Goal: Task Accomplishment & Management: Complete application form

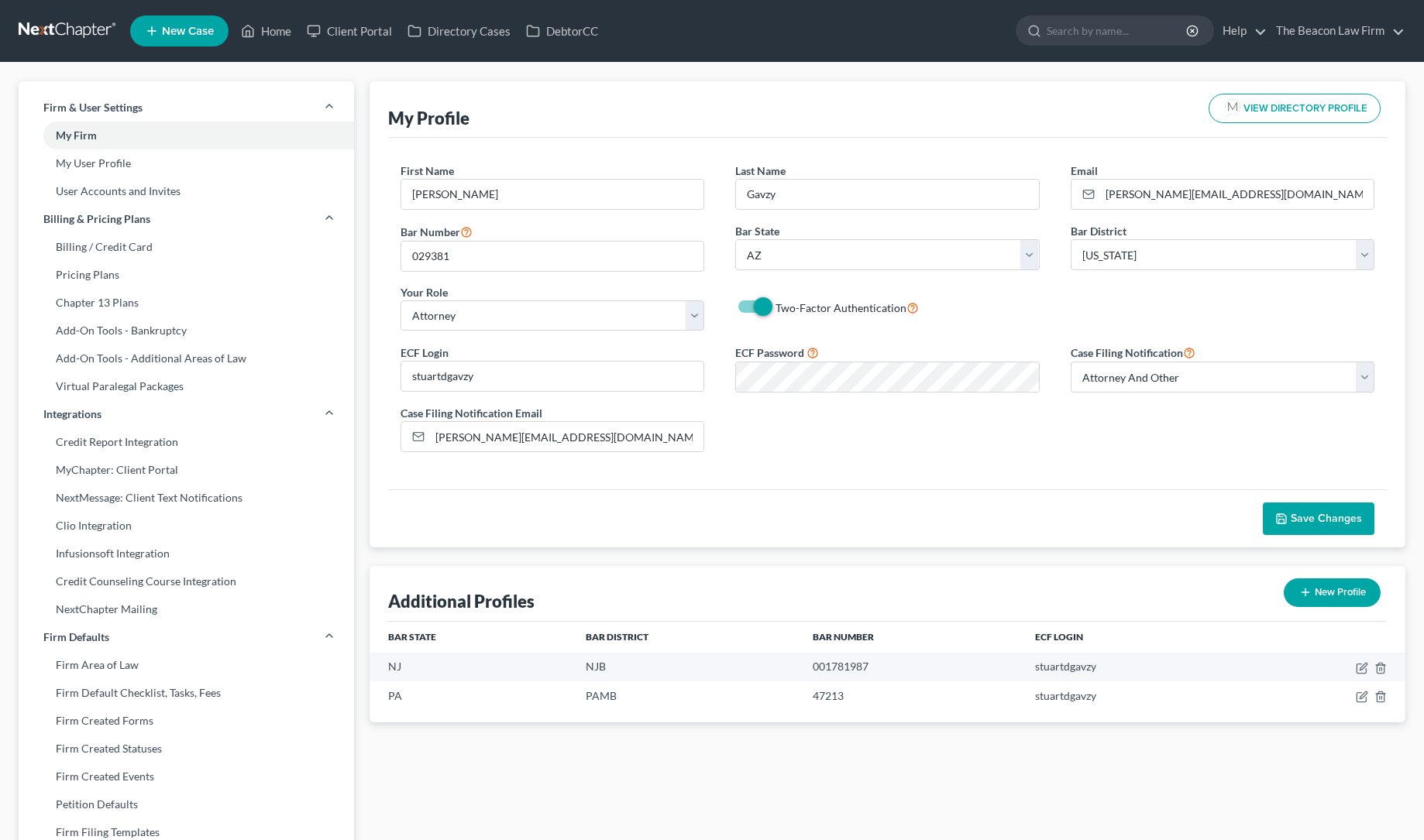
select select "3"
select select "4"
select select "attorney"
select select "1"
click at [274, 30] on link "Home" at bounding box center [266, 31] width 66 height 28
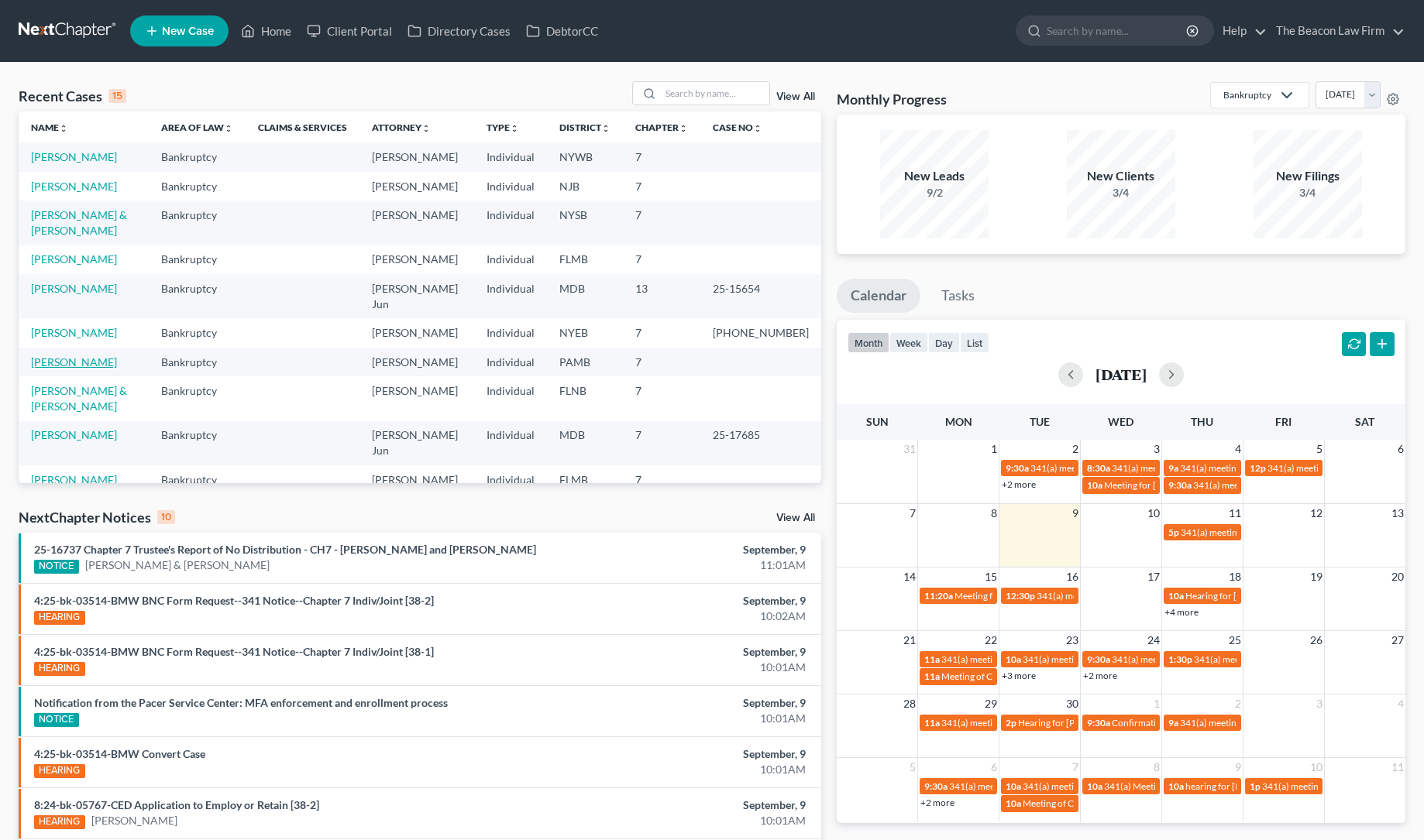
click at [75, 361] on link "[PERSON_NAME]" at bounding box center [73, 362] width 86 height 13
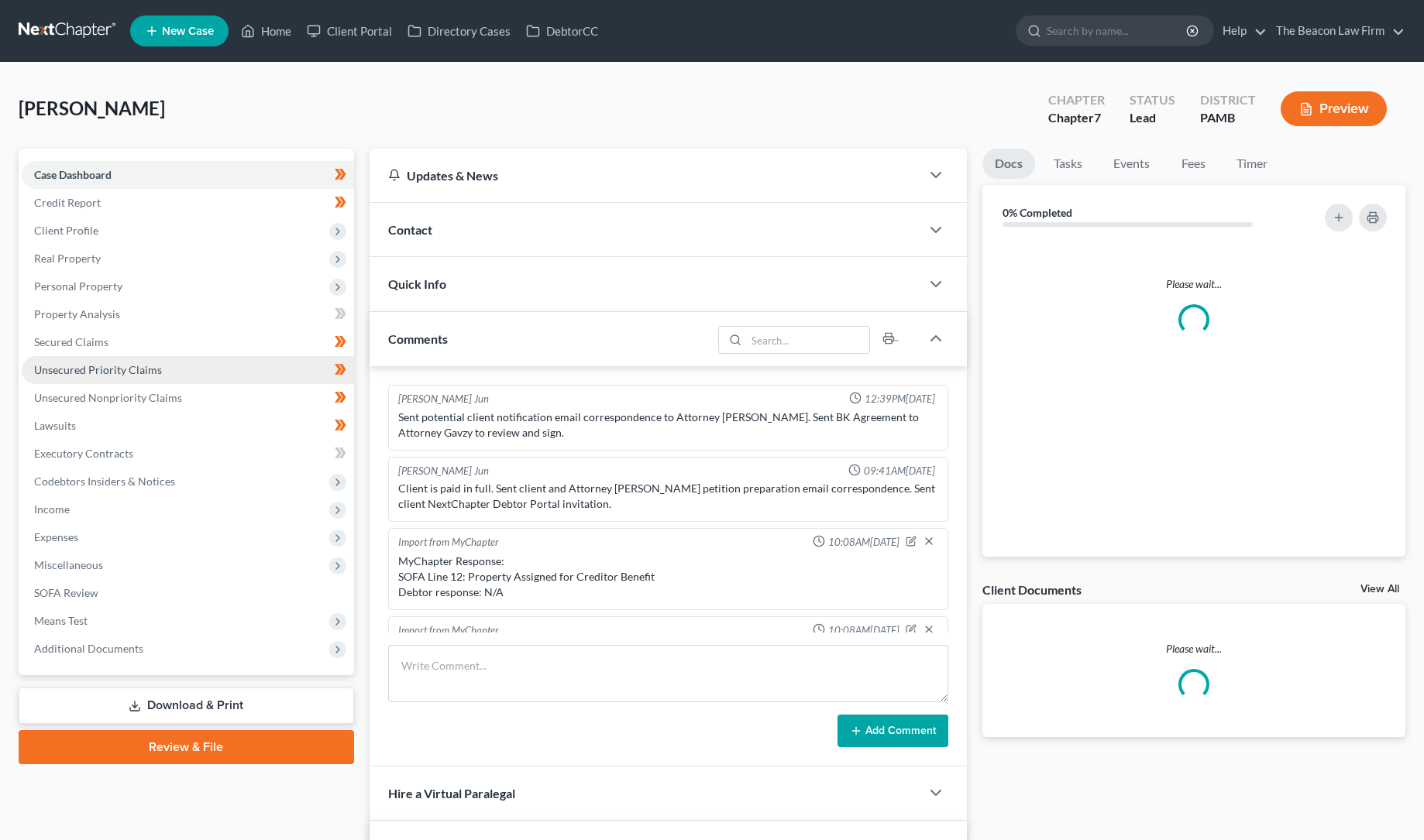
scroll to position [475, 0]
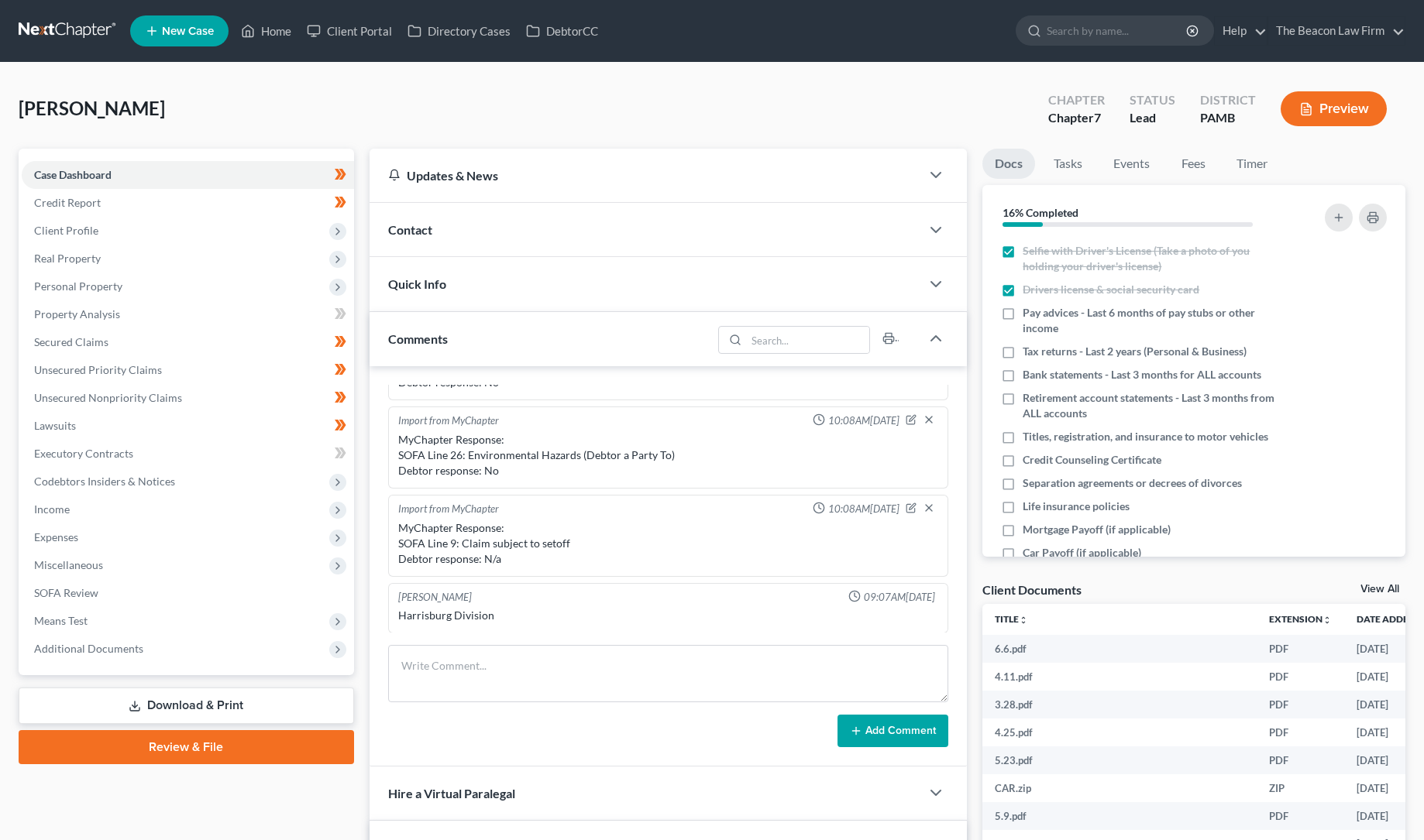
click at [529, 222] on div "Contact" at bounding box center [645, 229] width 552 height 54
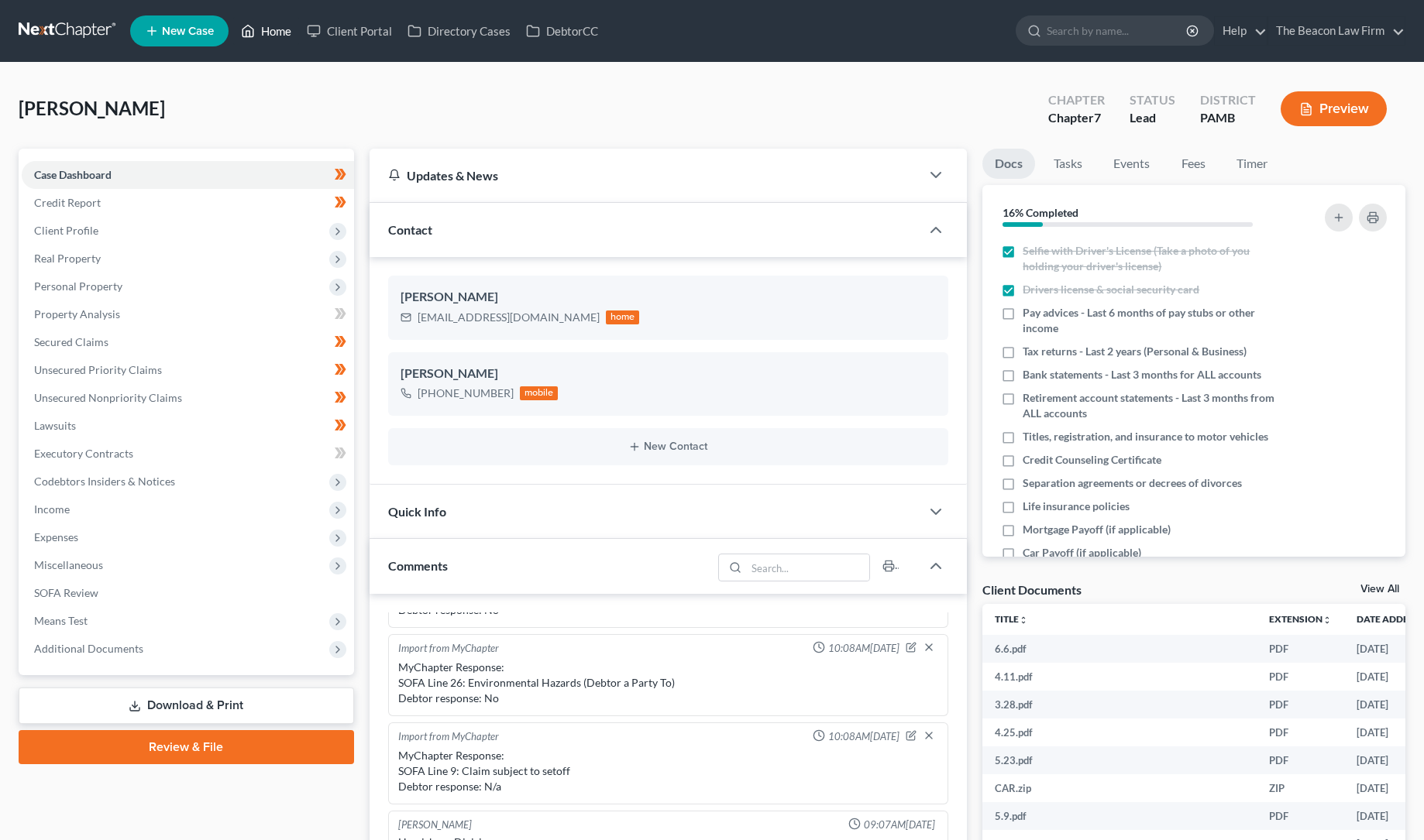
click at [282, 31] on link "Home" at bounding box center [266, 31] width 66 height 28
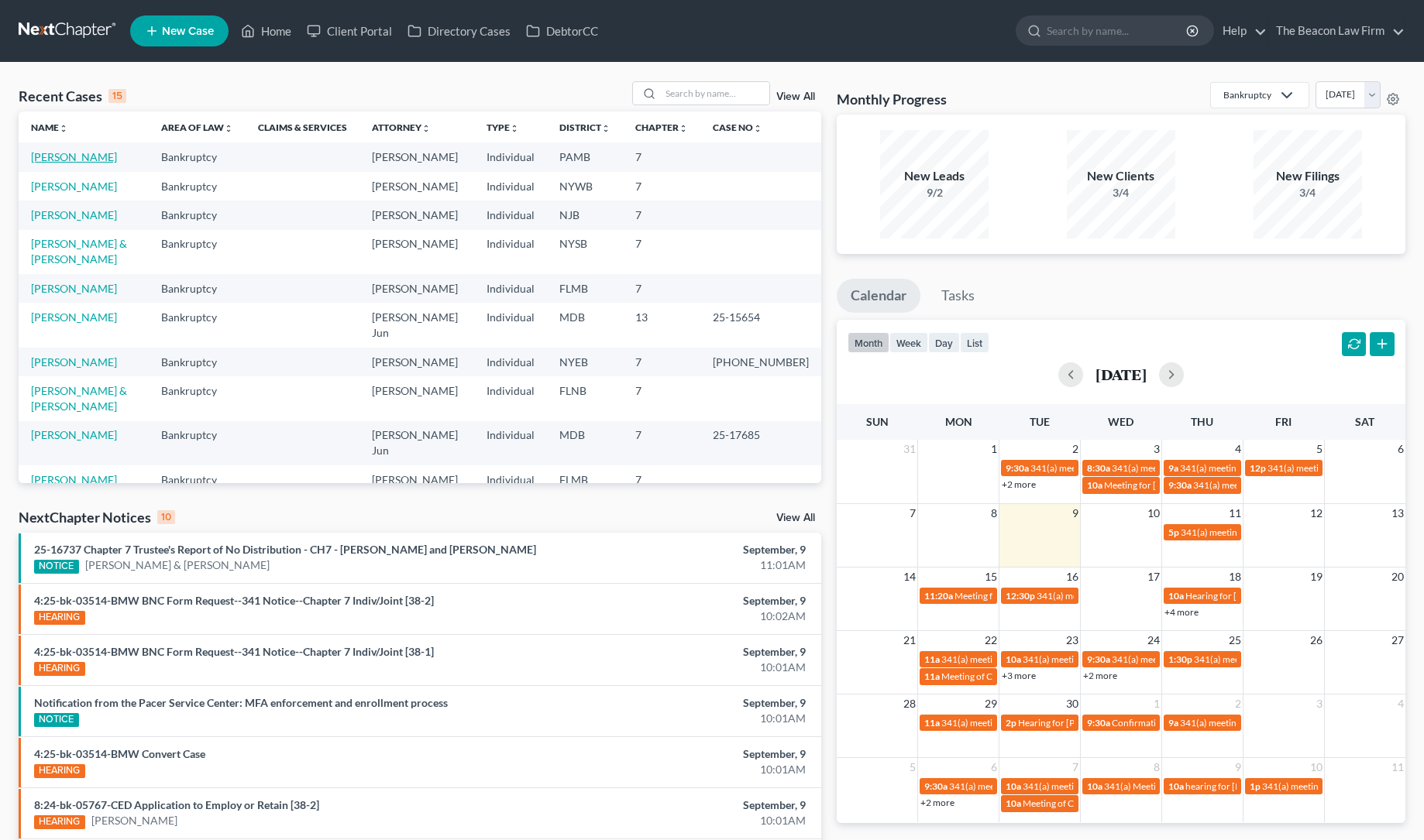
click at [73, 156] on link "[PERSON_NAME]" at bounding box center [73, 157] width 86 height 13
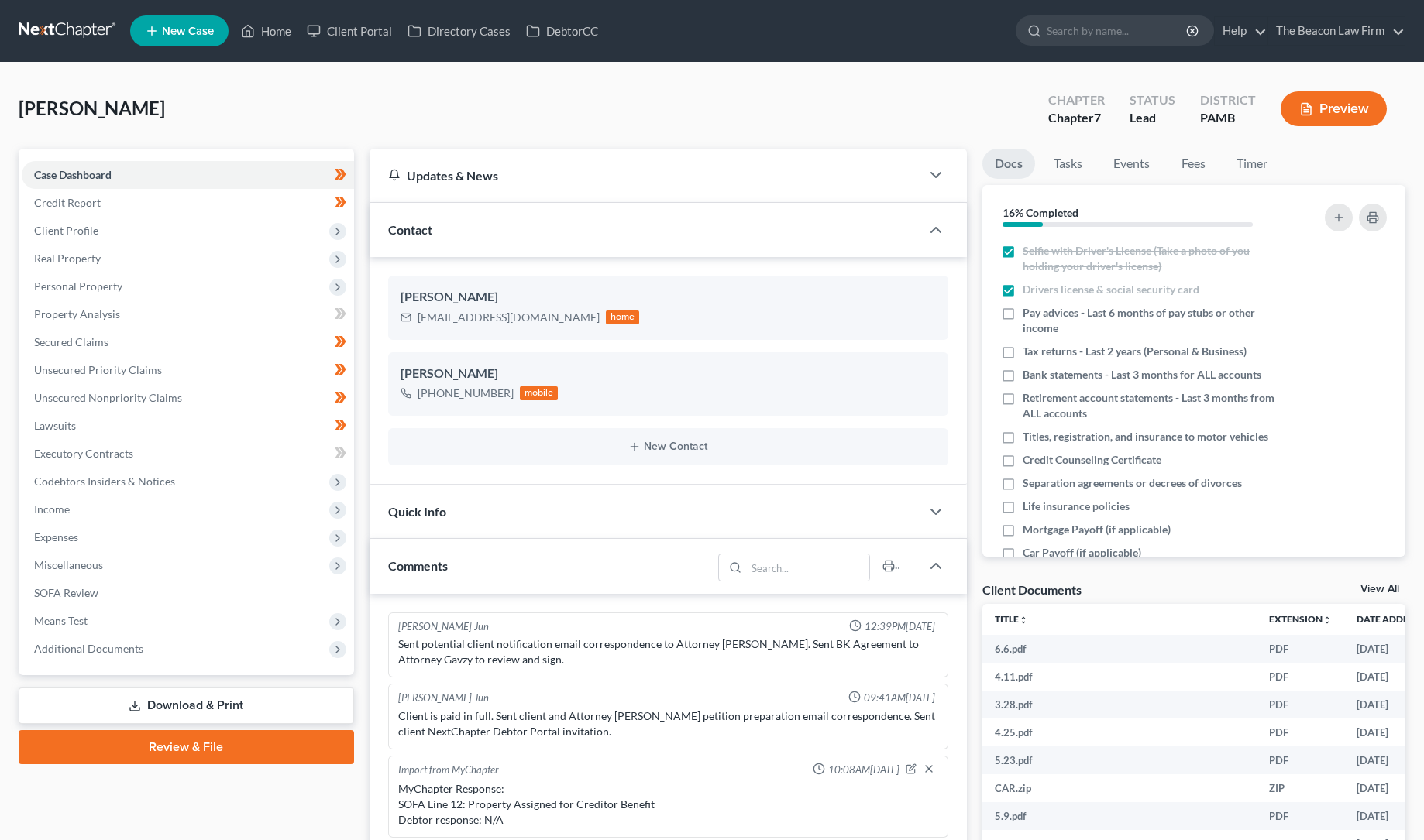
scroll to position [475, 0]
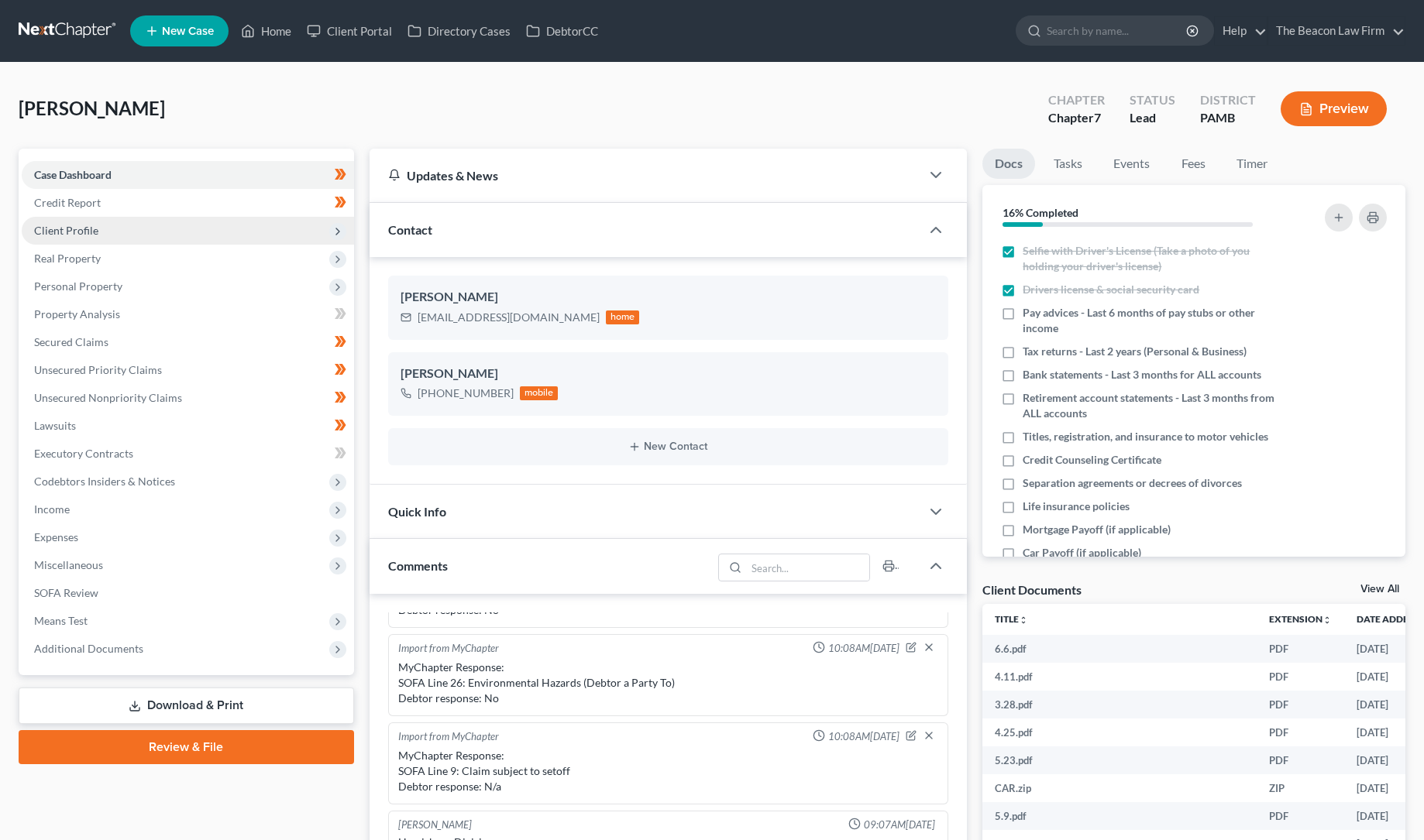
click at [88, 227] on span "Client Profile" at bounding box center [66, 230] width 65 height 13
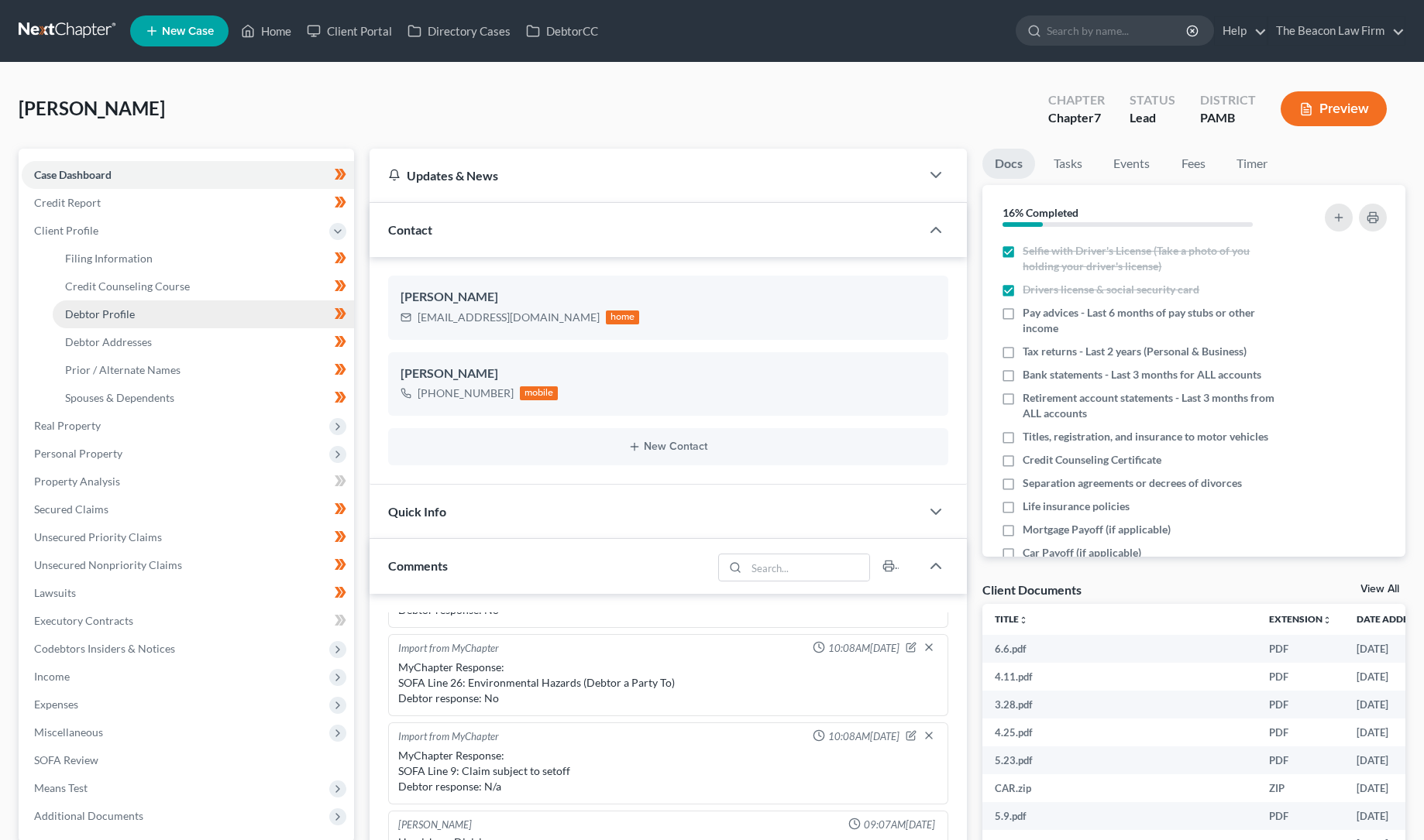
click at [120, 310] on span "Debtor Profile" at bounding box center [100, 313] width 70 height 13
select select "0"
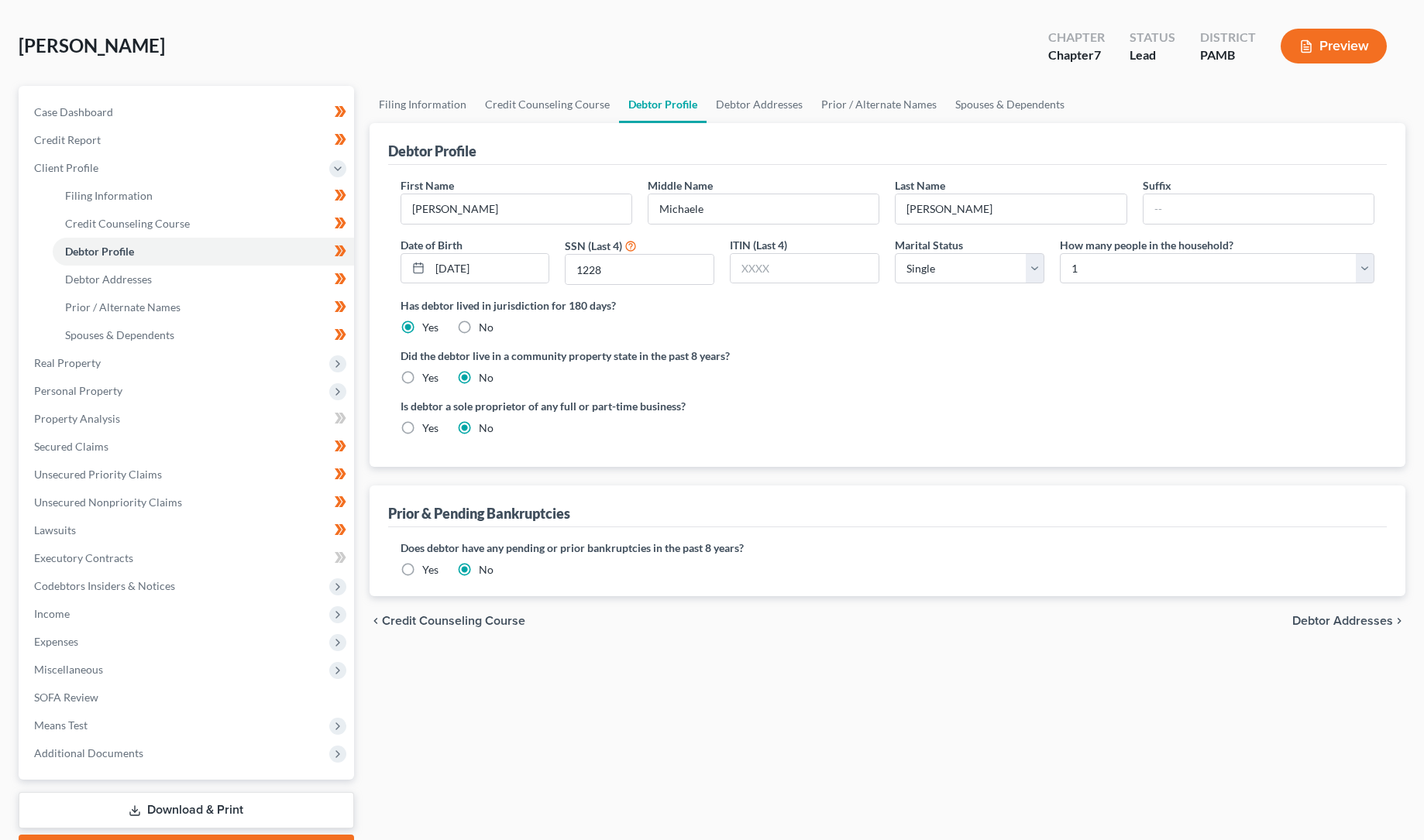
scroll to position [149, 0]
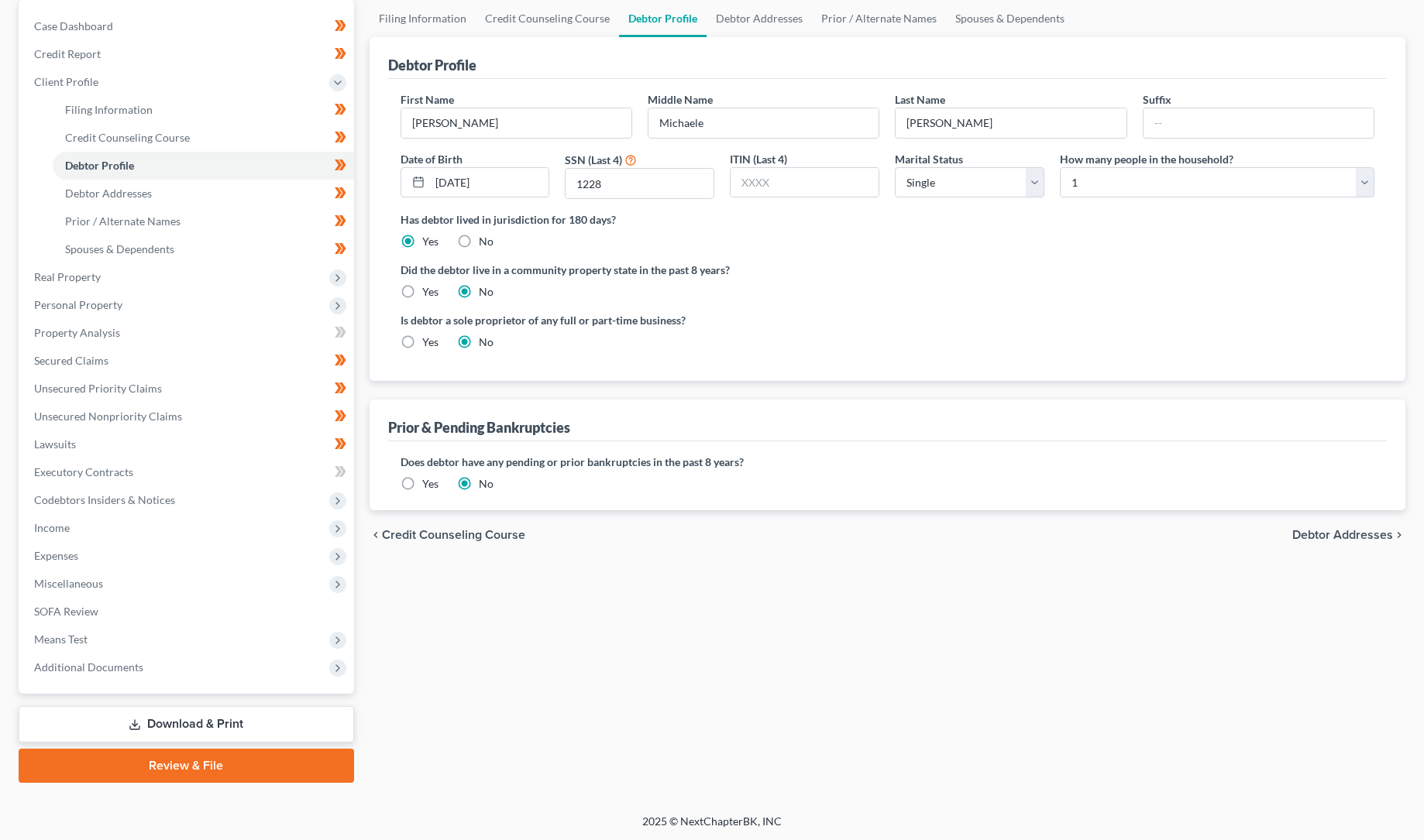
click at [189, 763] on link "Review & File" at bounding box center [186, 766] width 335 height 34
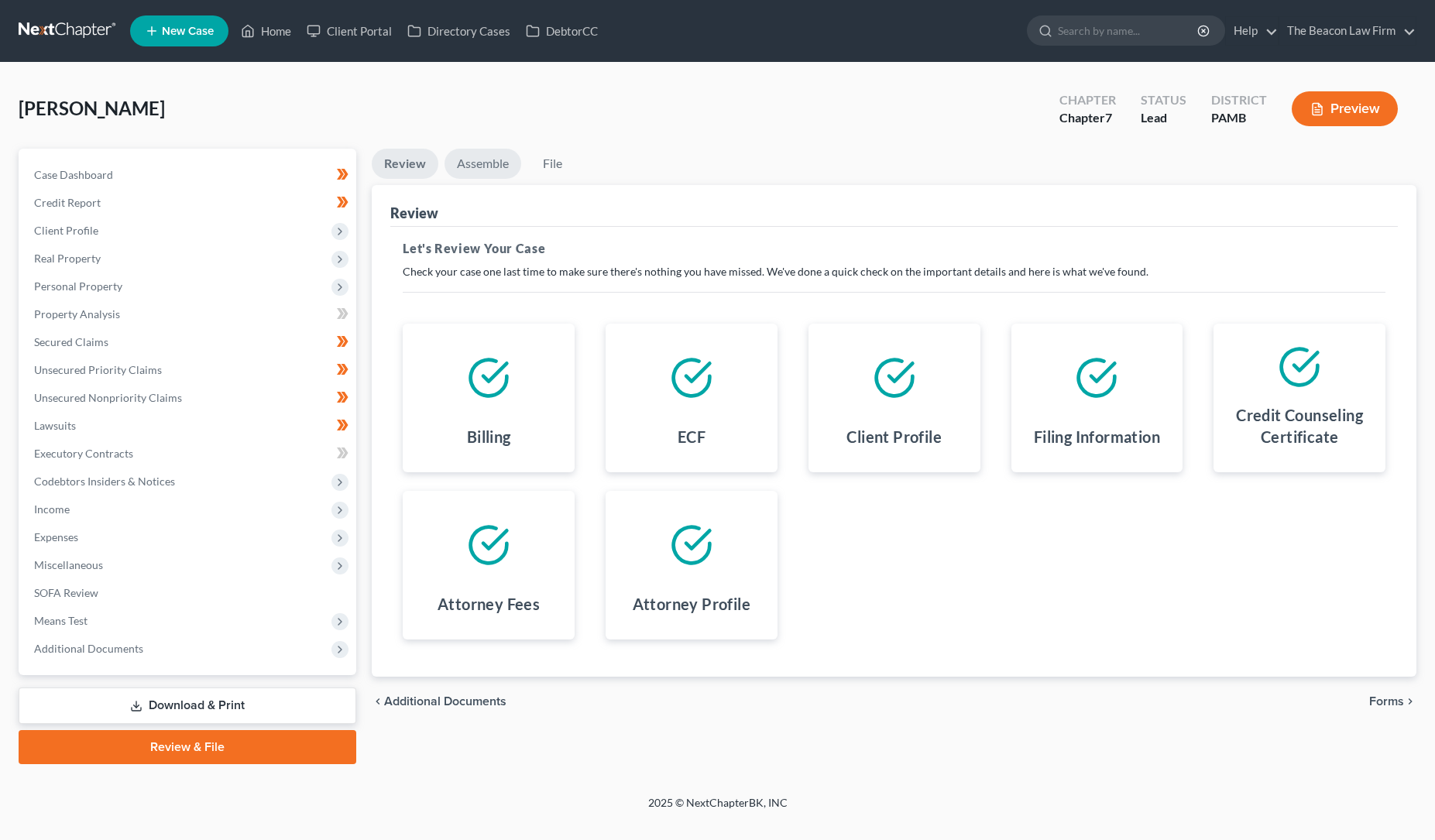
click at [485, 159] on link "Assemble" at bounding box center [483, 163] width 77 height 30
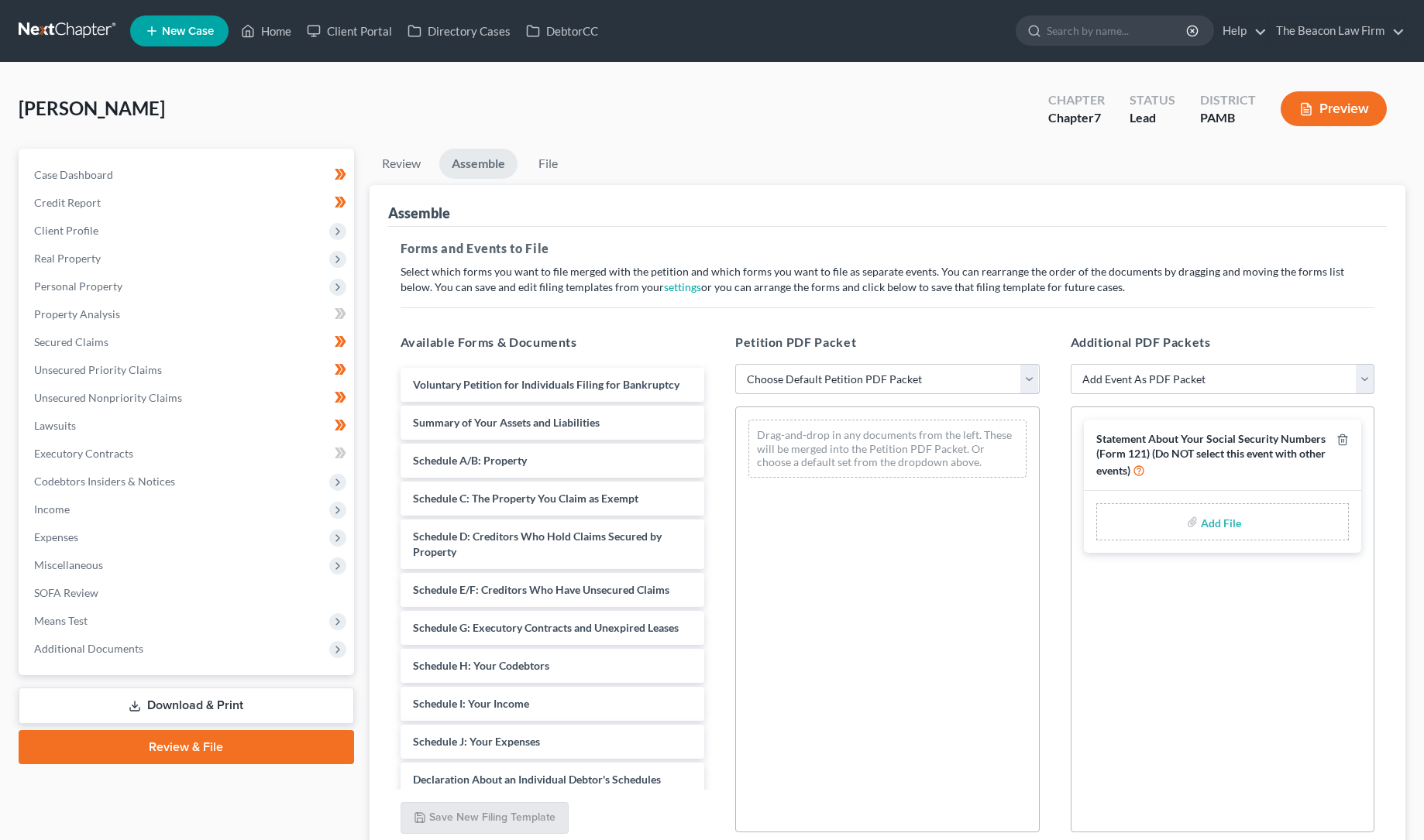
click at [770, 378] on select "Choose Default Petition PDF Packet Emergency Filing (Voluntary Petition and Cre…" at bounding box center [888, 380] width 305 height 31
click at [735, 364] on select "Choose Default Petition PDF Packet Emergency Filing (Voluntary Petition and Cre…" at bounding box center [888, 380] width 305 height 31
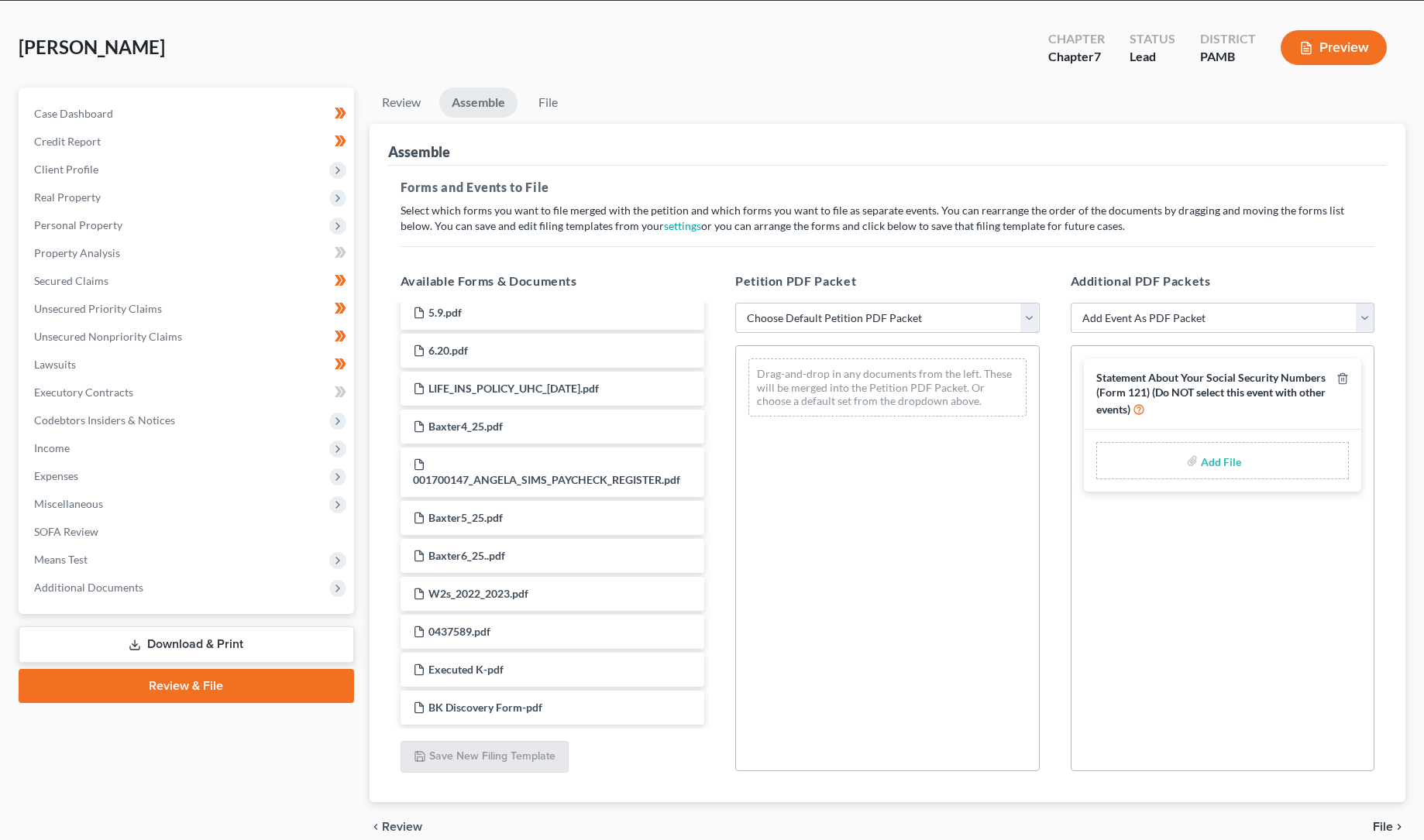
scroll to position [131, 0]
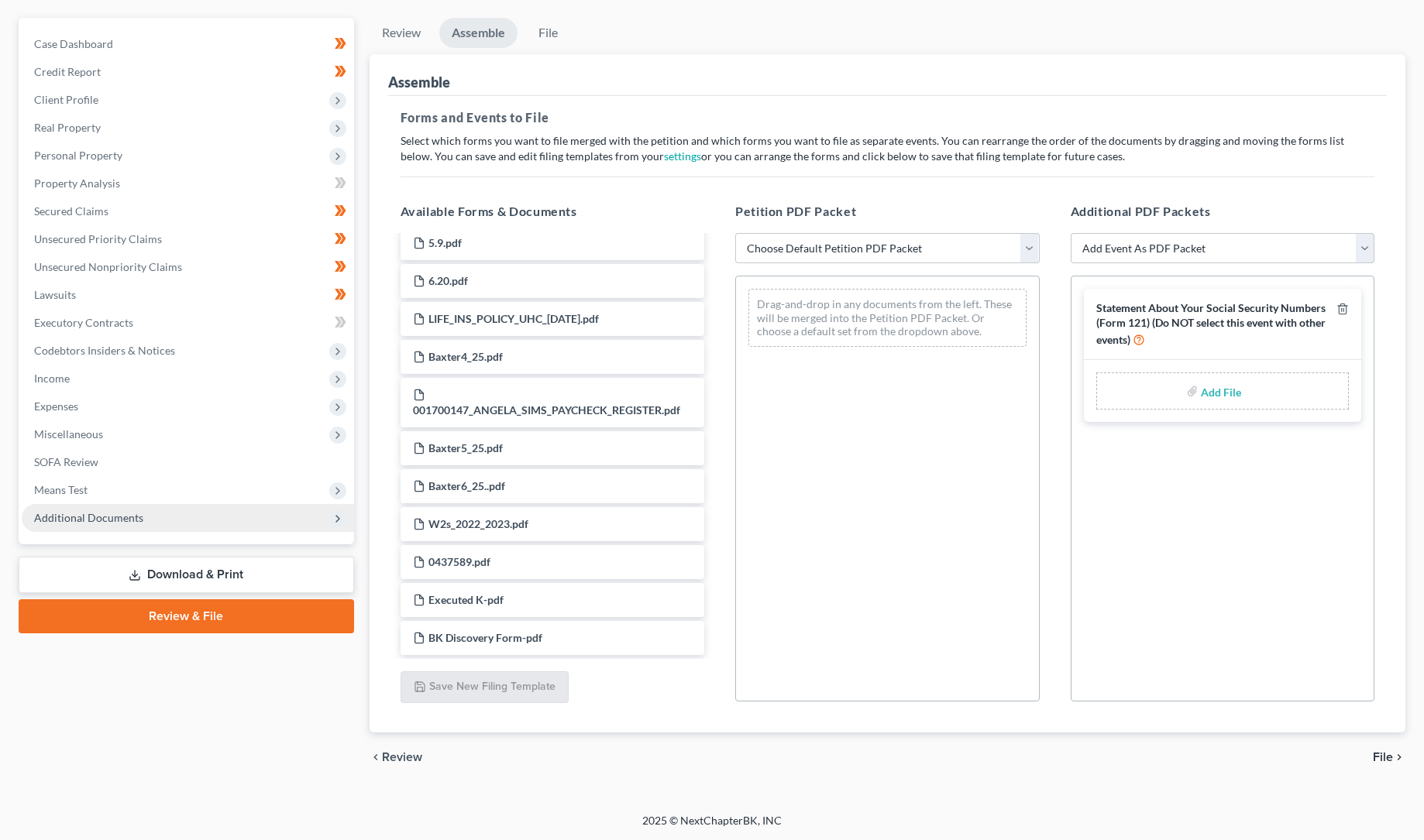
click at [101, 516] on span "Additional Documents" at bounding box center [89, 517] width 109 height 13
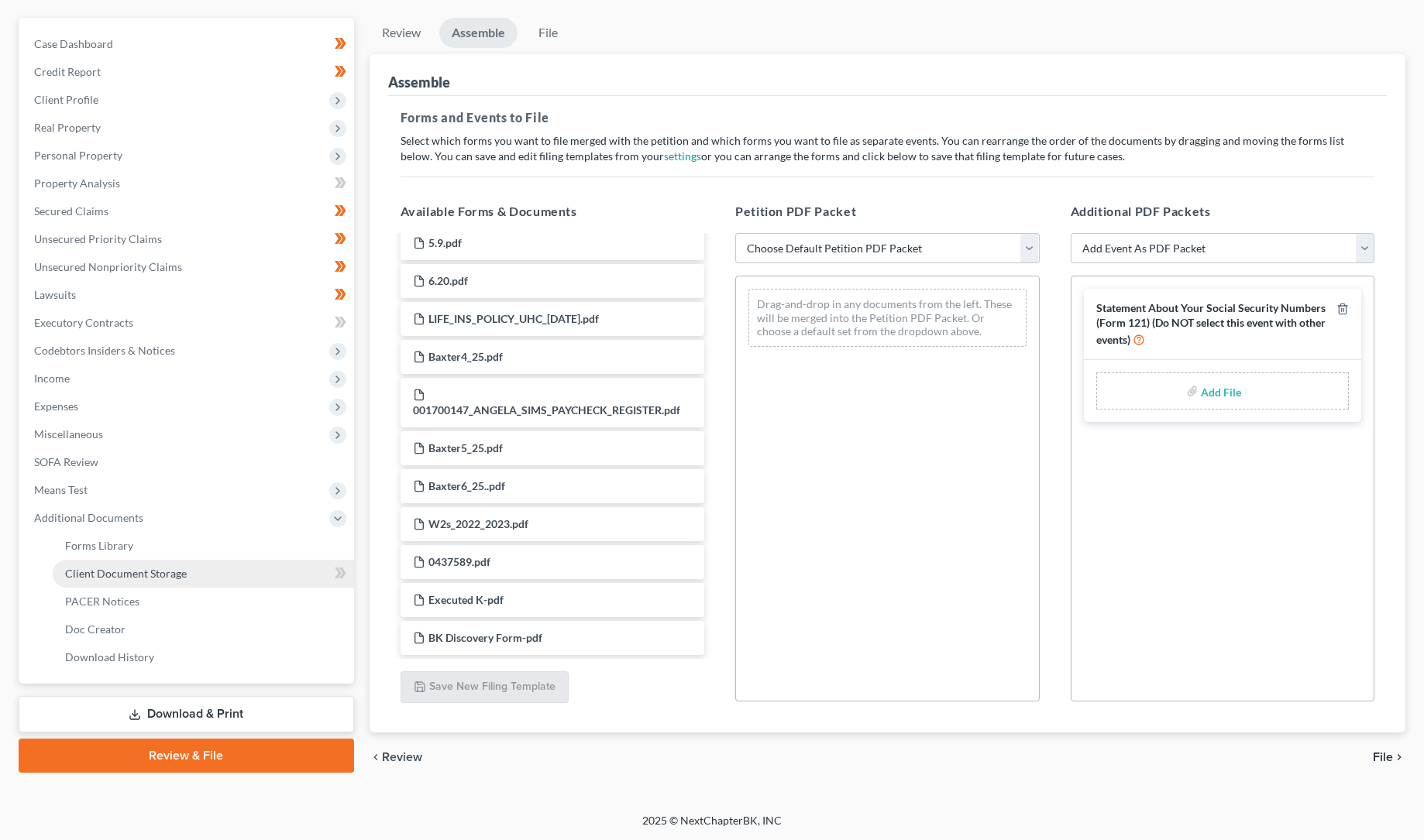
click at [117, 573] on span "Client Document Storage" at bounding box center [125, 573] width 122 height 13
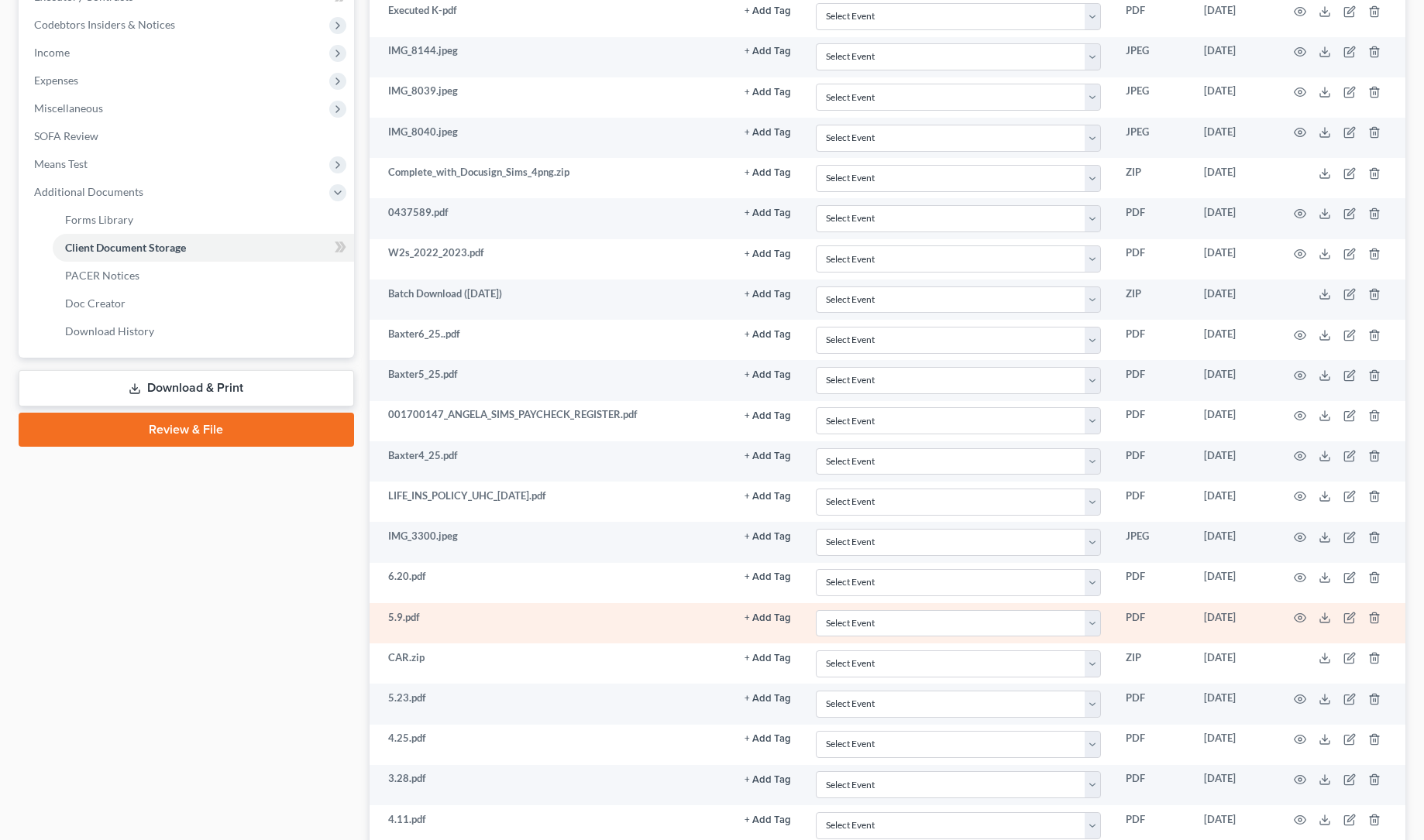
scroll to position [253, 0]
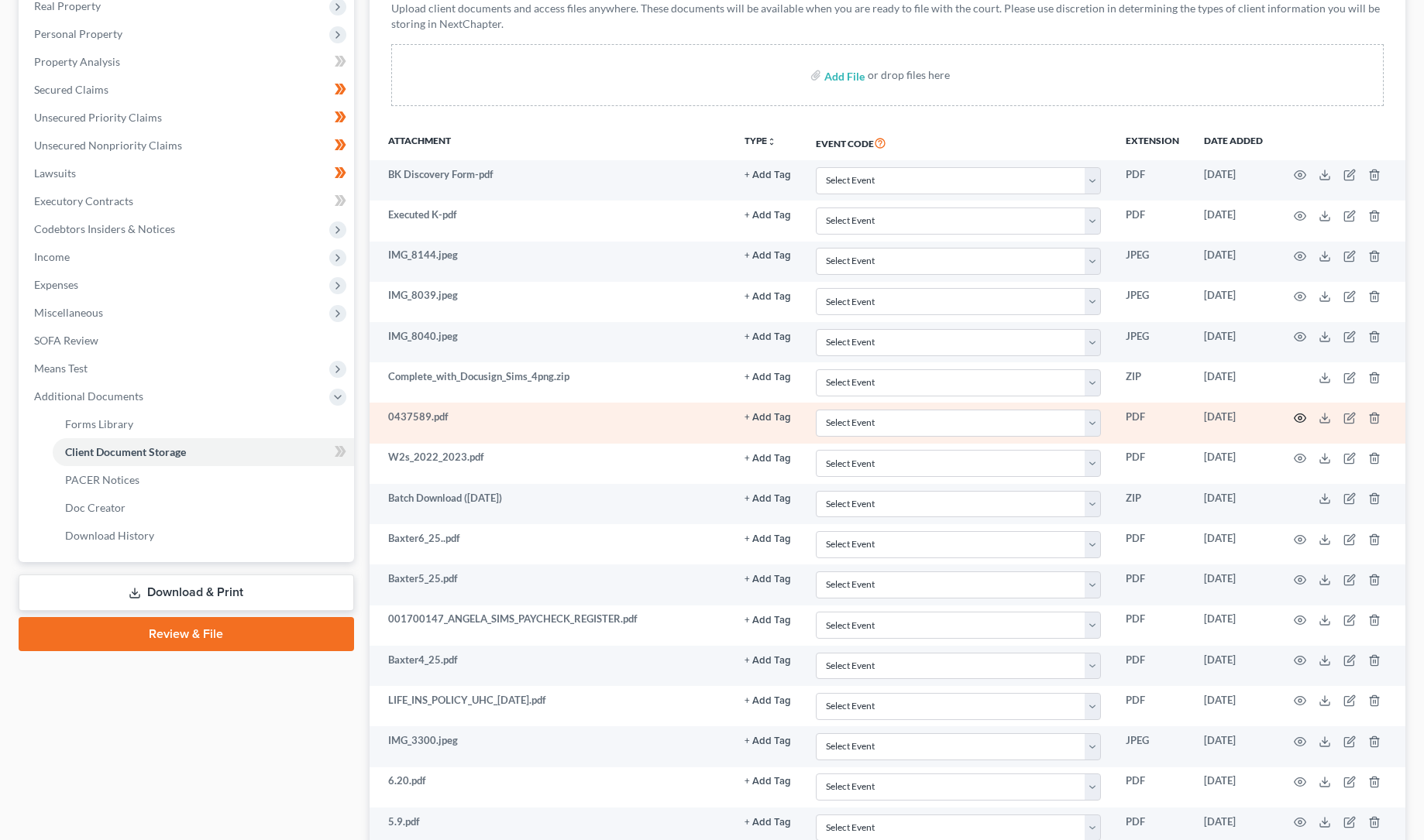
click at [1299, 417] on circle "button" at bounding box center [1300, 419] width 3 height 3
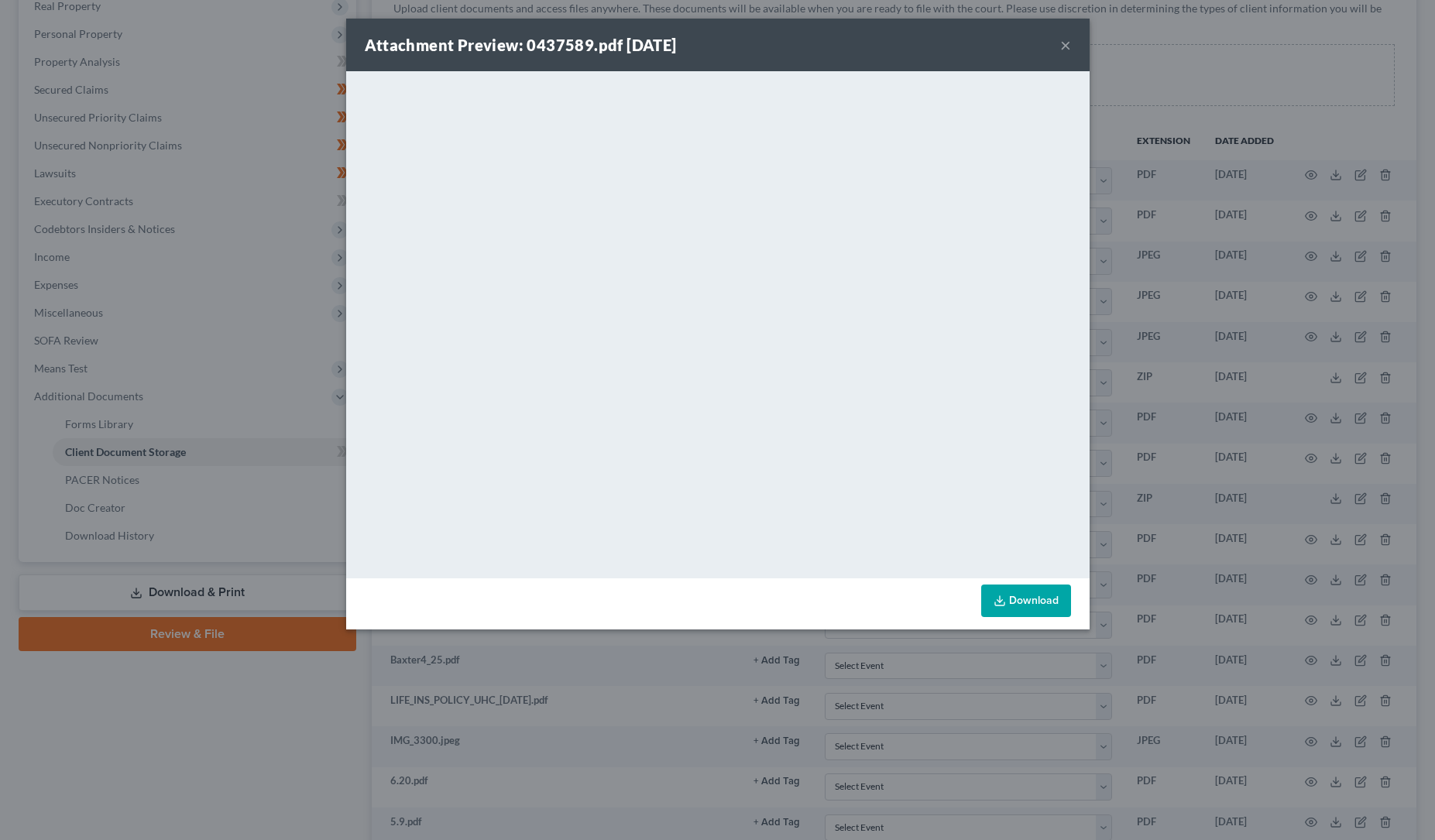
click at [1066, 47] on button "×" at bounding box center [1066, 45] width 11 height 19
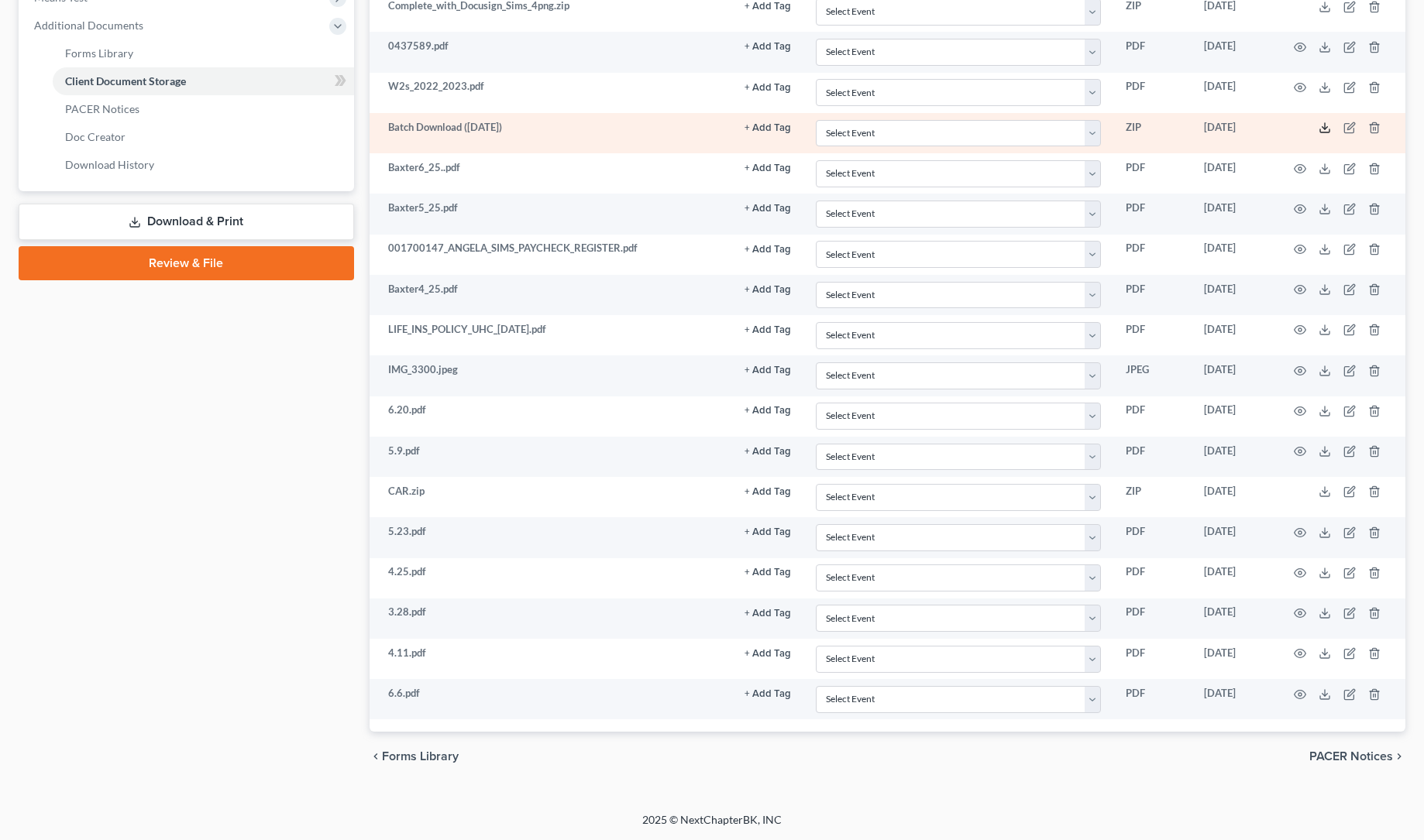
scroll to position [0, 0]
